Goal: Transaction & Acquisition: Purchase product/service

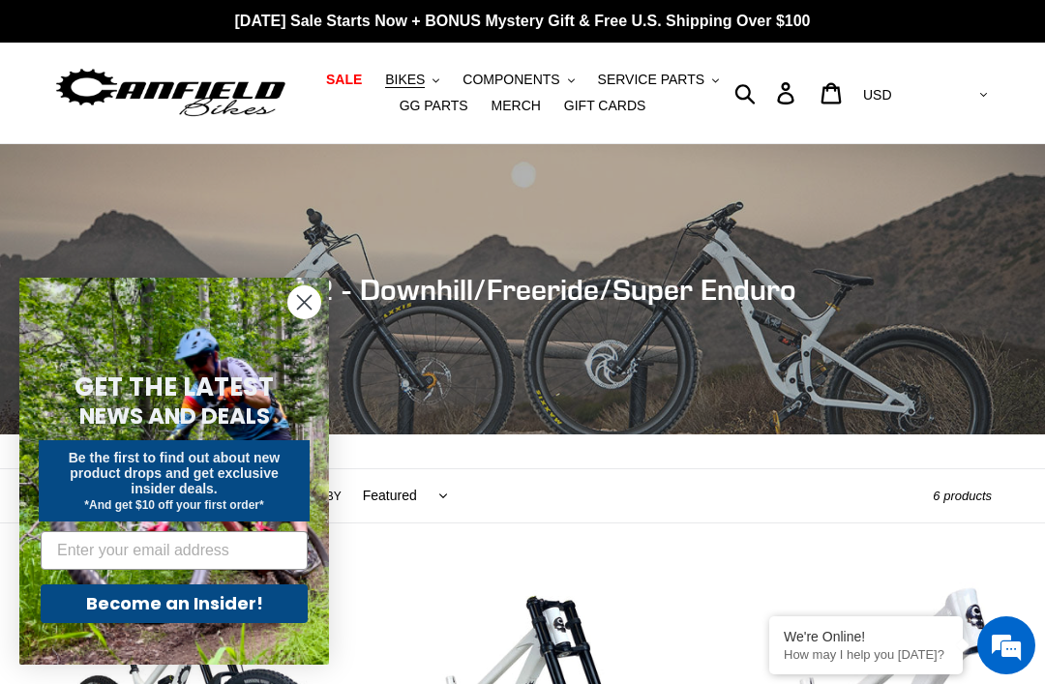
click at [311, 310] on icon "Close dialog" at bounding box center [305, 303] width 14 height 14
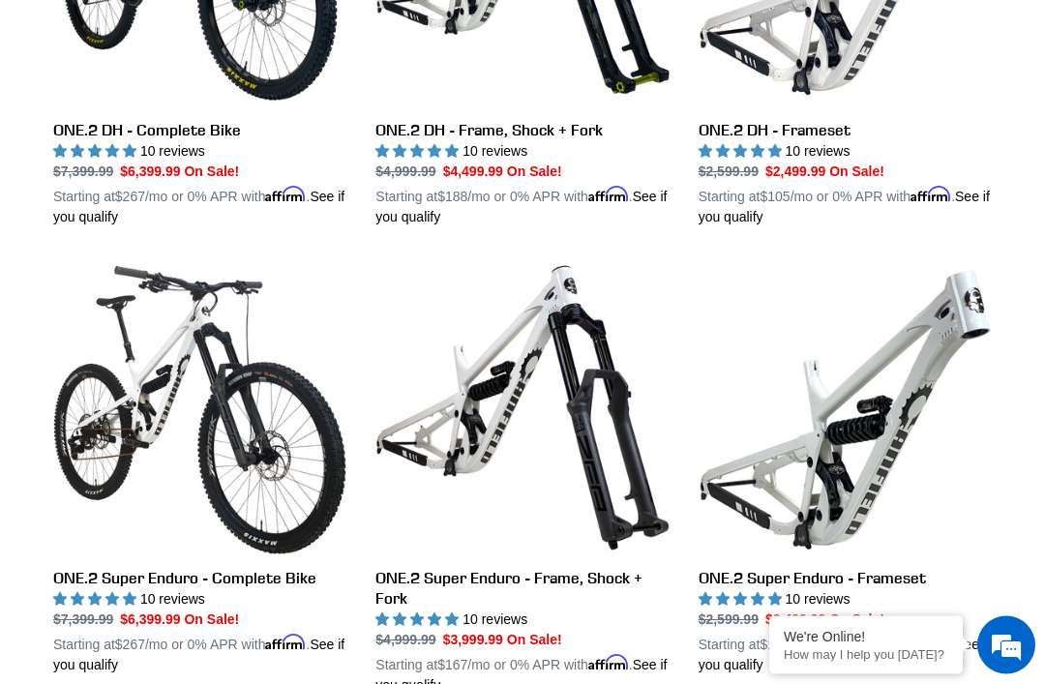
scroll to position [765, 0]
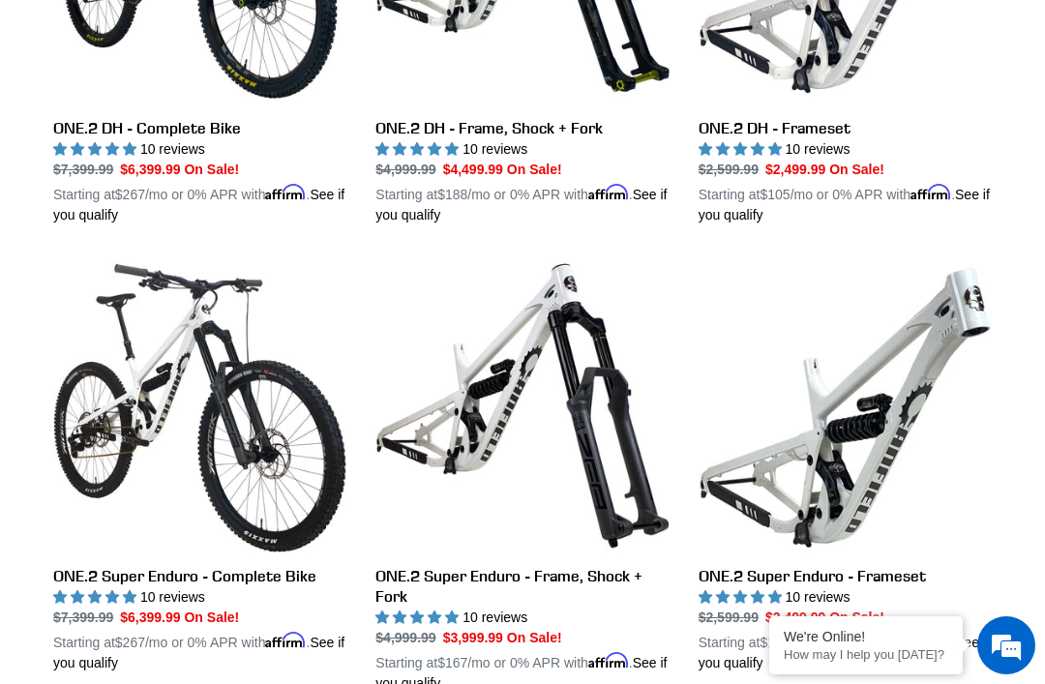
click at [179, 568] on link "ONE.2 Super Enduro - Complete Bike" at bounding box center [199, 466] width 293 height 414
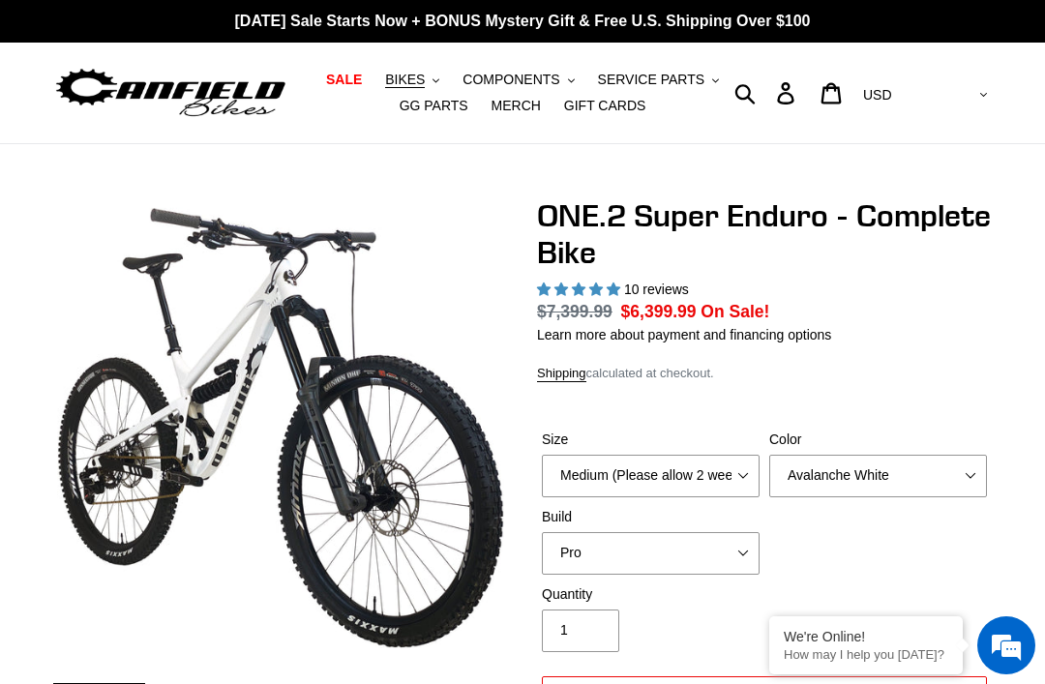
select select "highest-rating"
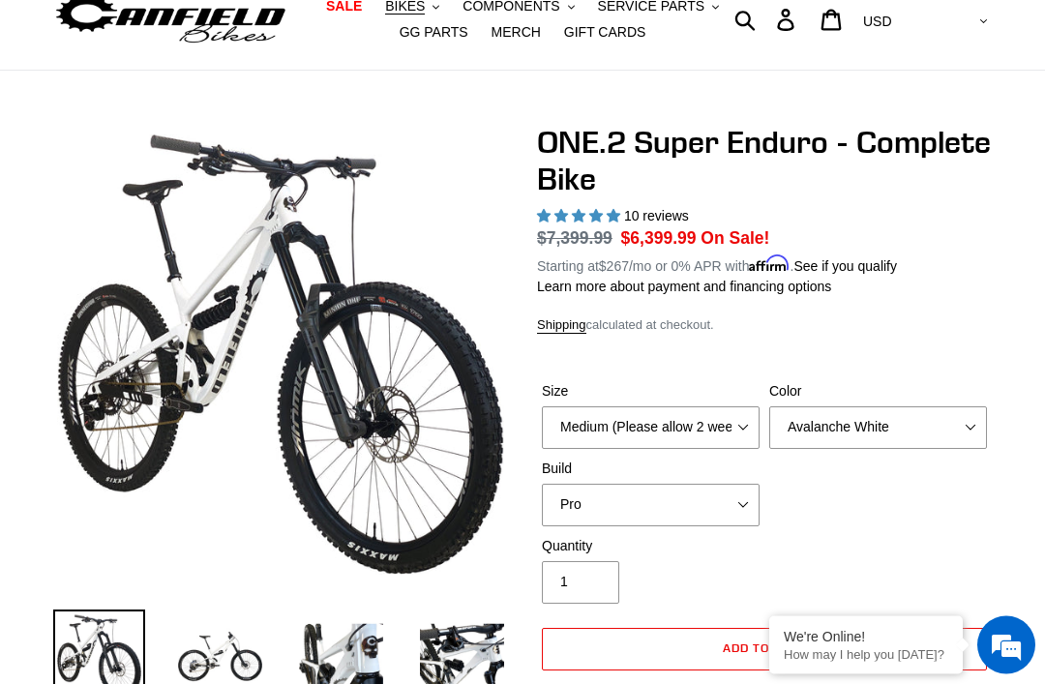
scroll to position [83, 0]
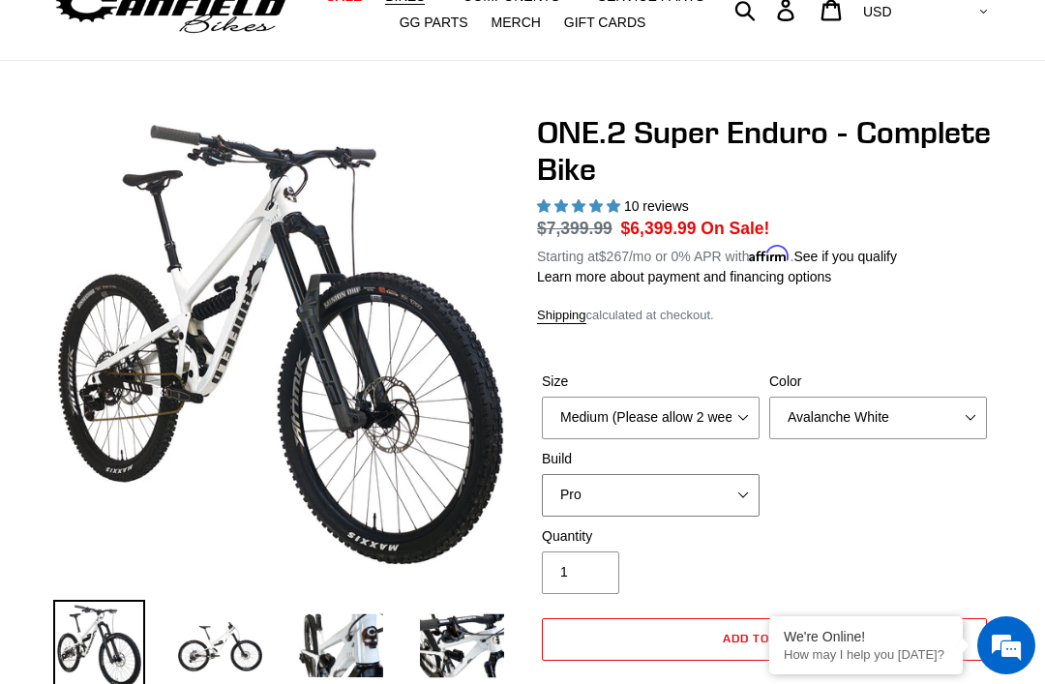
click at [682, 499] on select "Pro" at bounding box center [651, 495] width 218 height 43
click at [906, 423] on select "Avalanche White Bentonite Grey" at bounding box center [878, 418] width 218 height 43
click at [880, 432] on select "Avalanche White Bentonite Grey" at bounding box center [878, 418] width 218 height 43
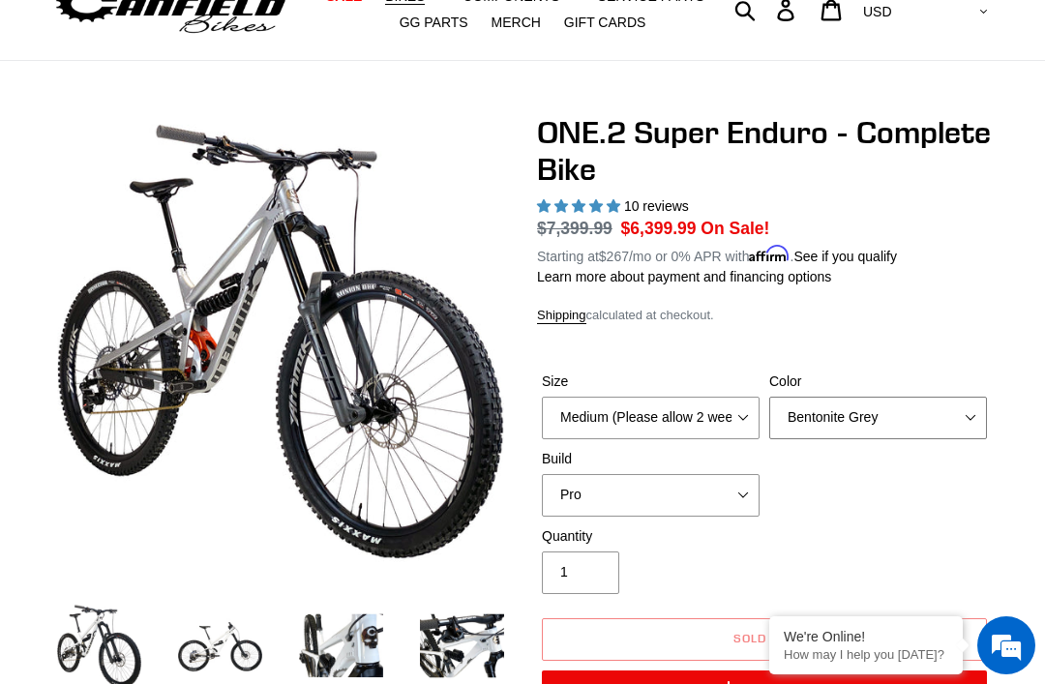
click at [809, 412] on select "Avalanche White Bentonite Grey" at bounding box center [878, 418] width 218 height 43
select select "Avalanche White"
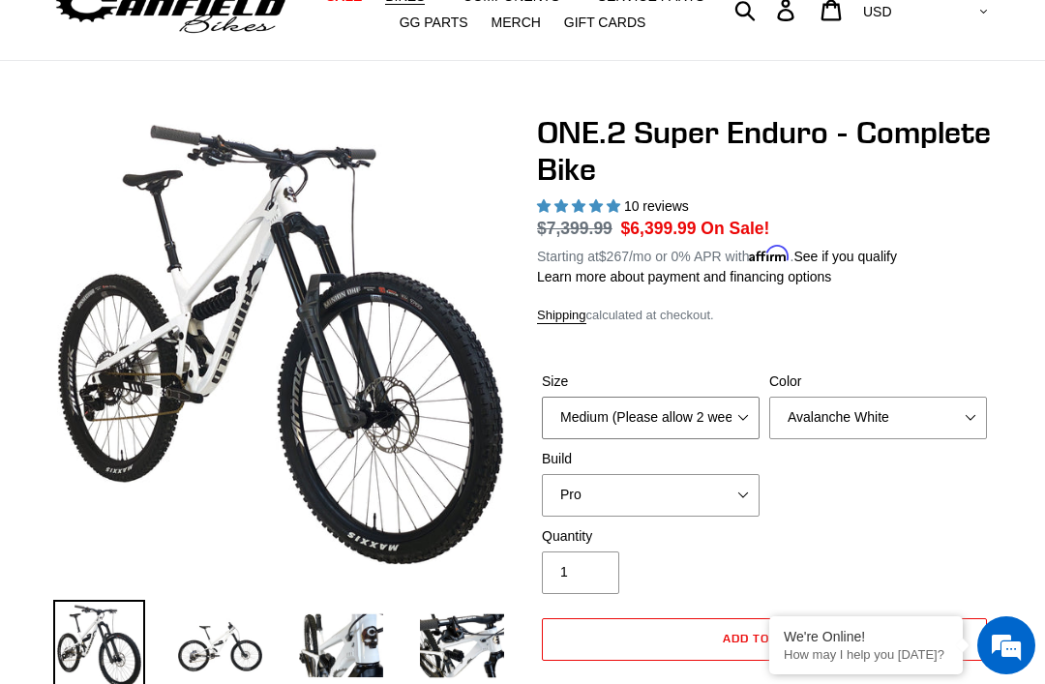
click at [652, 428] on select "Medium (Please allow 2 weeks for delivery) Large (Sold Out)" at bounding box center [651, 418] width 218 height 43
select select "Large (Sold Out)"
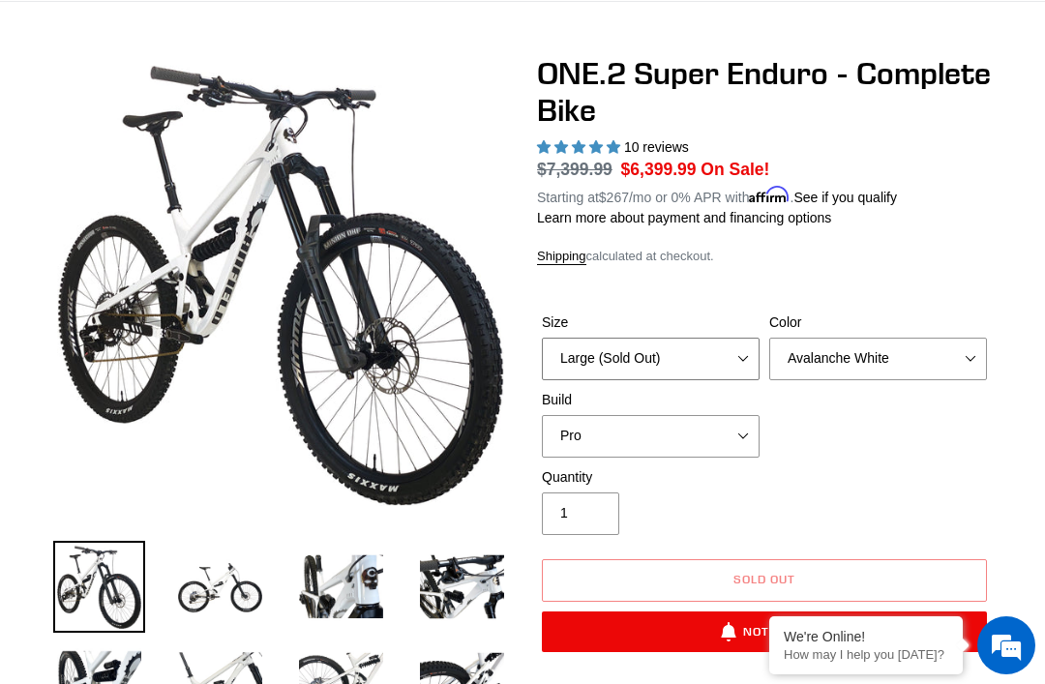
scroll to position [145, 0]
